Goal: Information Seeking & Learning: Learn about a topic

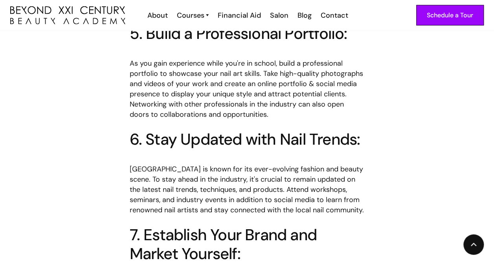
scroll to position [998, 0]
click at [191, 22] on div "Schedule a Tour About Cosmetology Esthetician Manicuring Barber Courses Cosmeto…" at bounding box center [246, 15] width 473 height 31
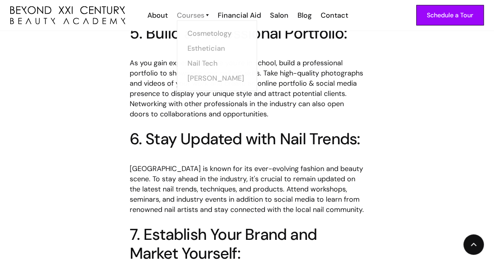
click at [191, 17] on div "Courses" at bounding box center [191, 15] width 28 height 10
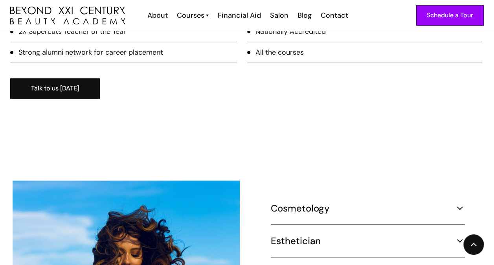
scroll to position [603, 0]
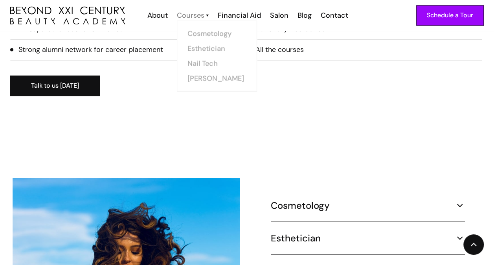
click at [191, 13] on div "Courses" at bounding box center [191, 15] width 28 height 10
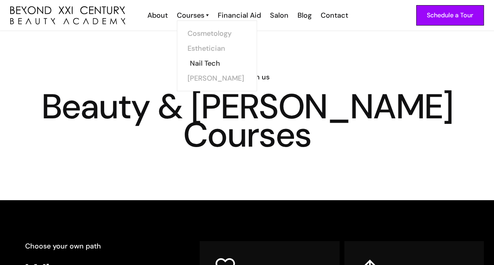
click at [198, 61] on link "Nail Tech" at bounding box center [219, 63] width 59 height 15
